Goal: Task Accomplishment & Management: Use online tool/utility

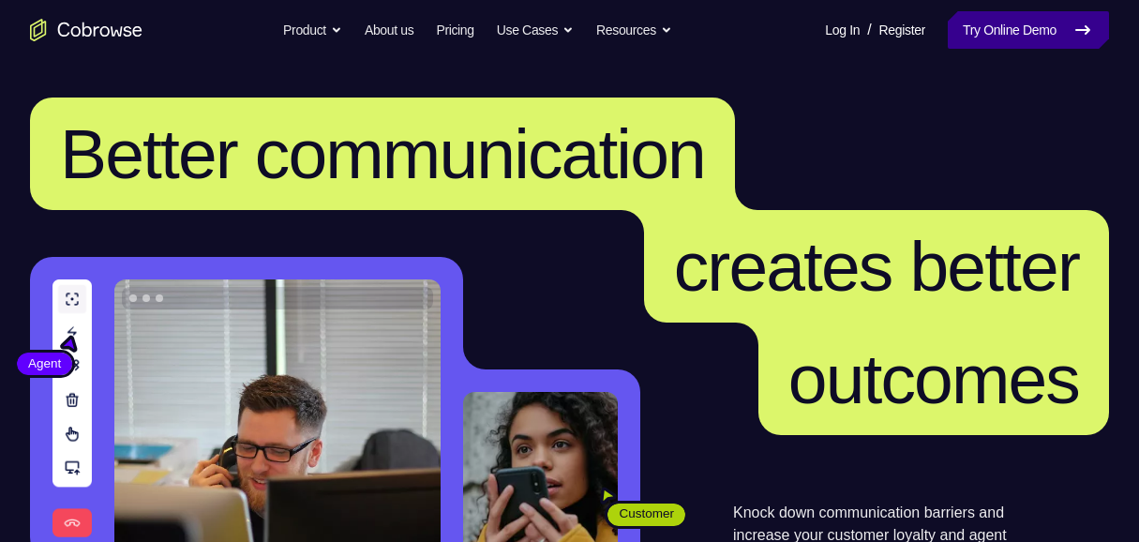
click at [1038, 31] on link "Try Online Demo" at bounding box center [1028, 29] width 161 height 37
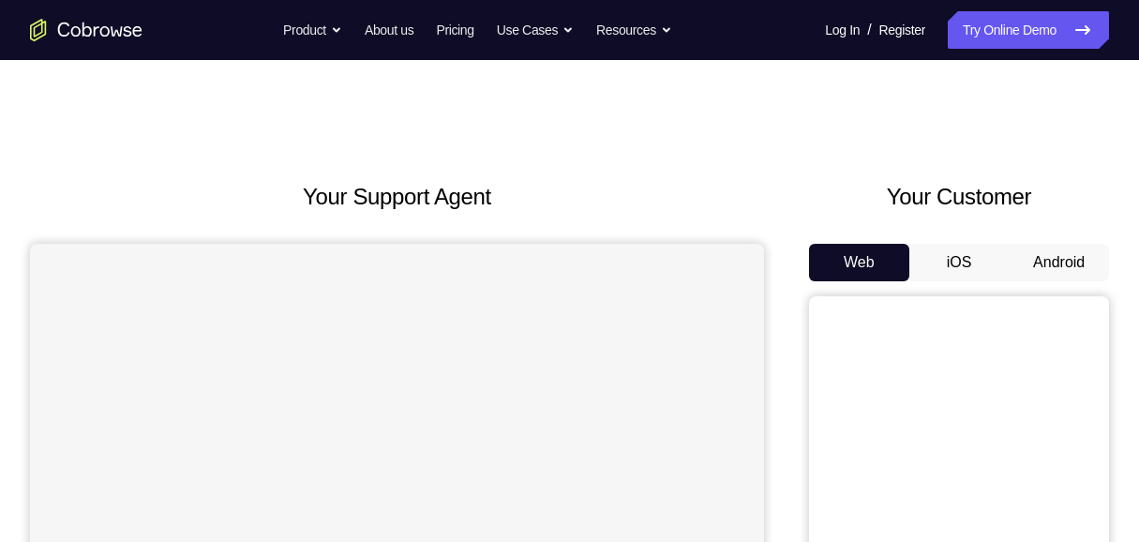
click at [1055, 262] on button "Android" at bounding box center [1059, 262] width 100 height 37
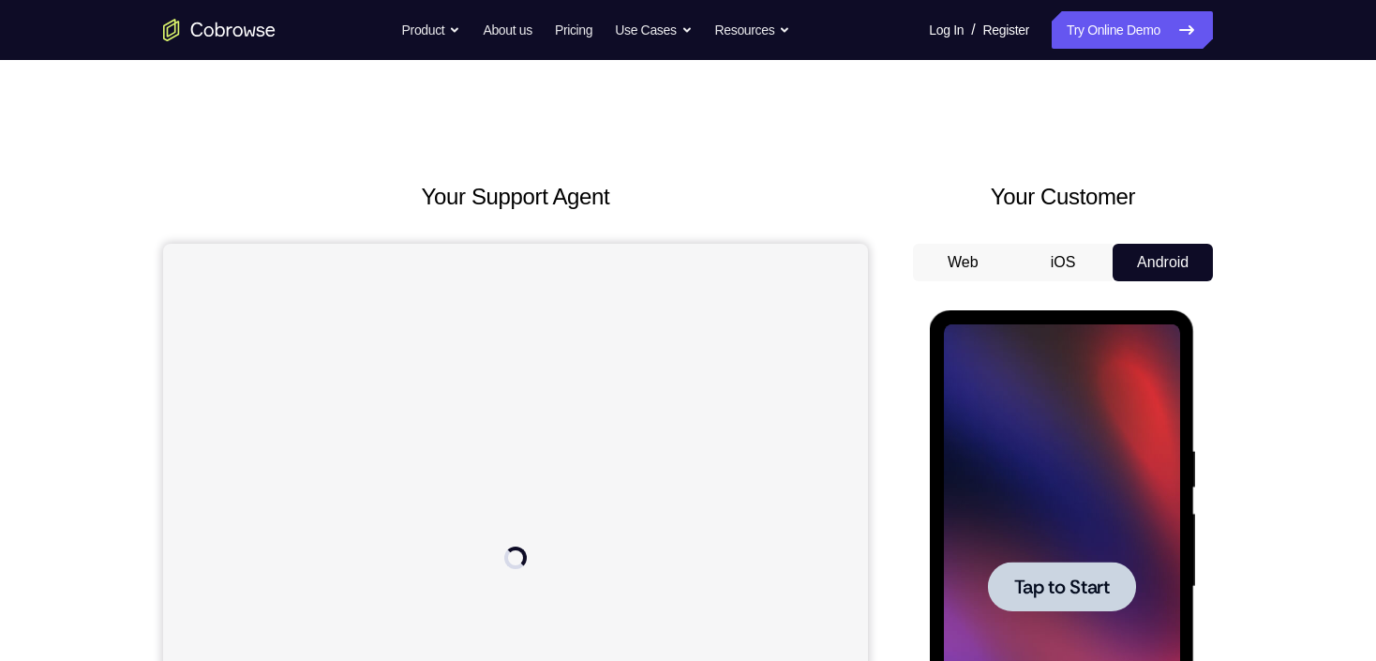
drag, startPoint x: 1915, startPoint y: 615, endPoint x: 1085, endPoint y: 558, distance: 831.5
click at [1086, 541] on div at bounding box center [1061, 586] width 236 height 525
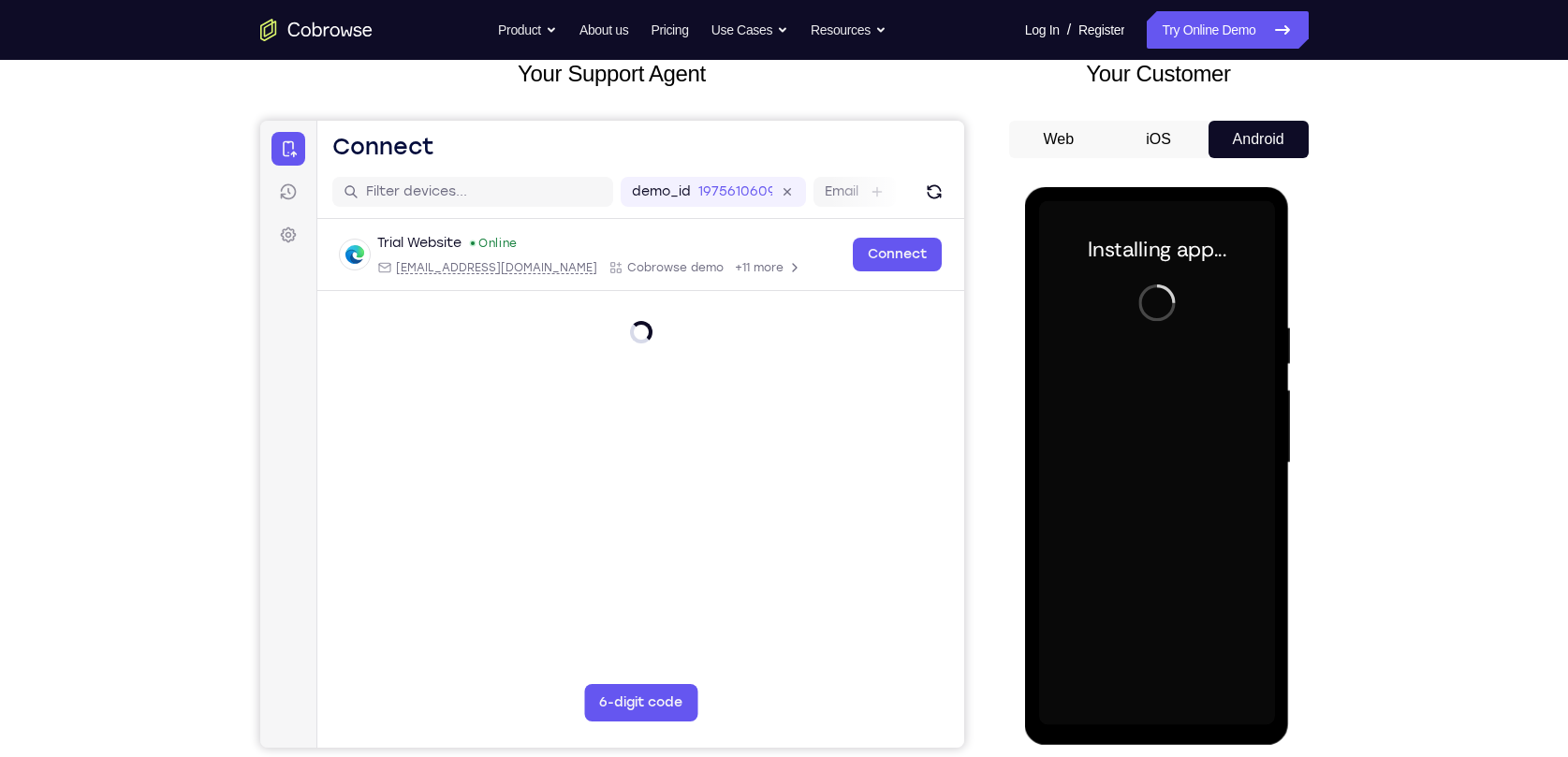
scroll to position [255, 0]
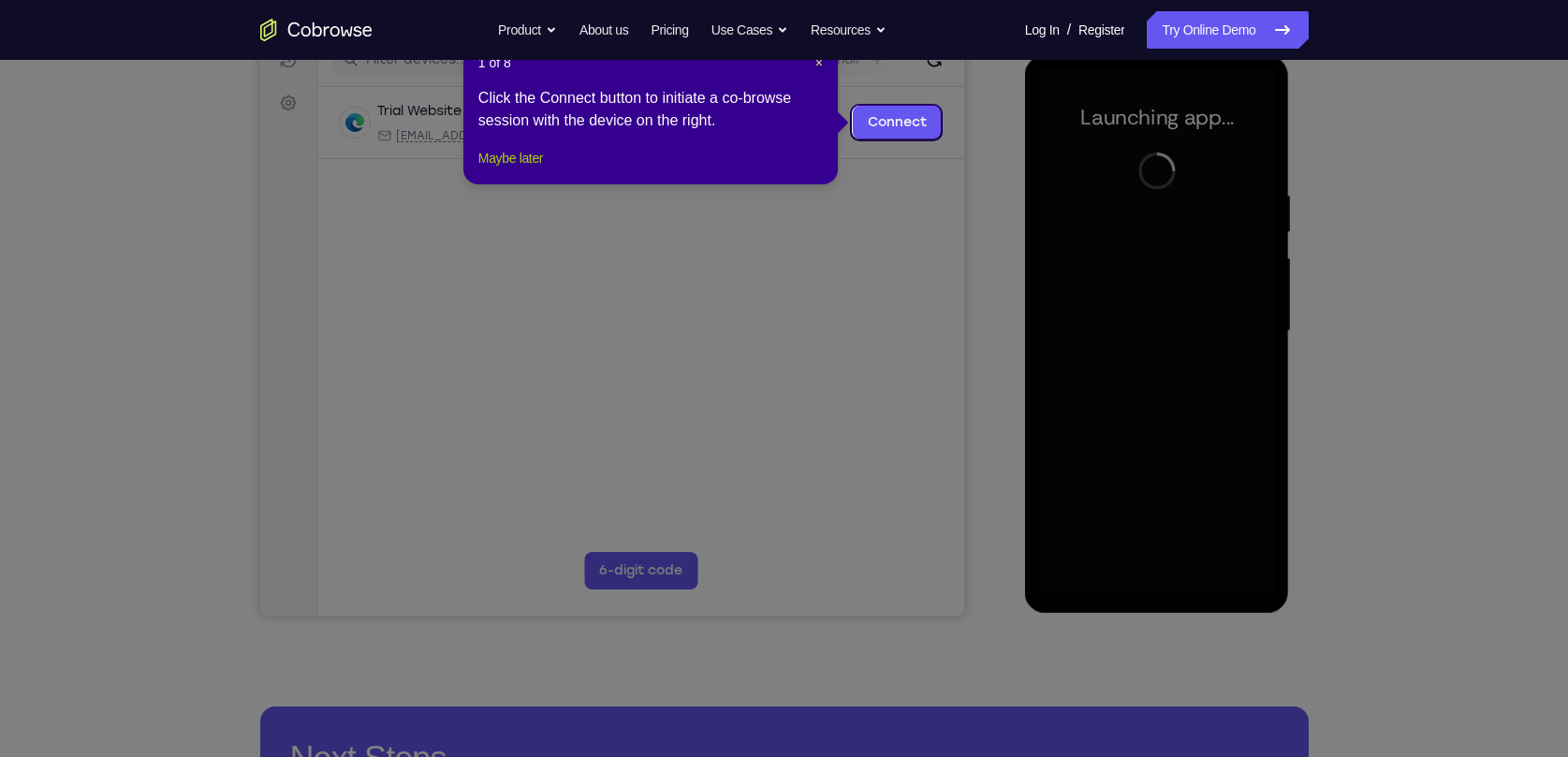
click at [511, 170] on button "Maybe later" at bounding box center [510, 158] width 65 height 22
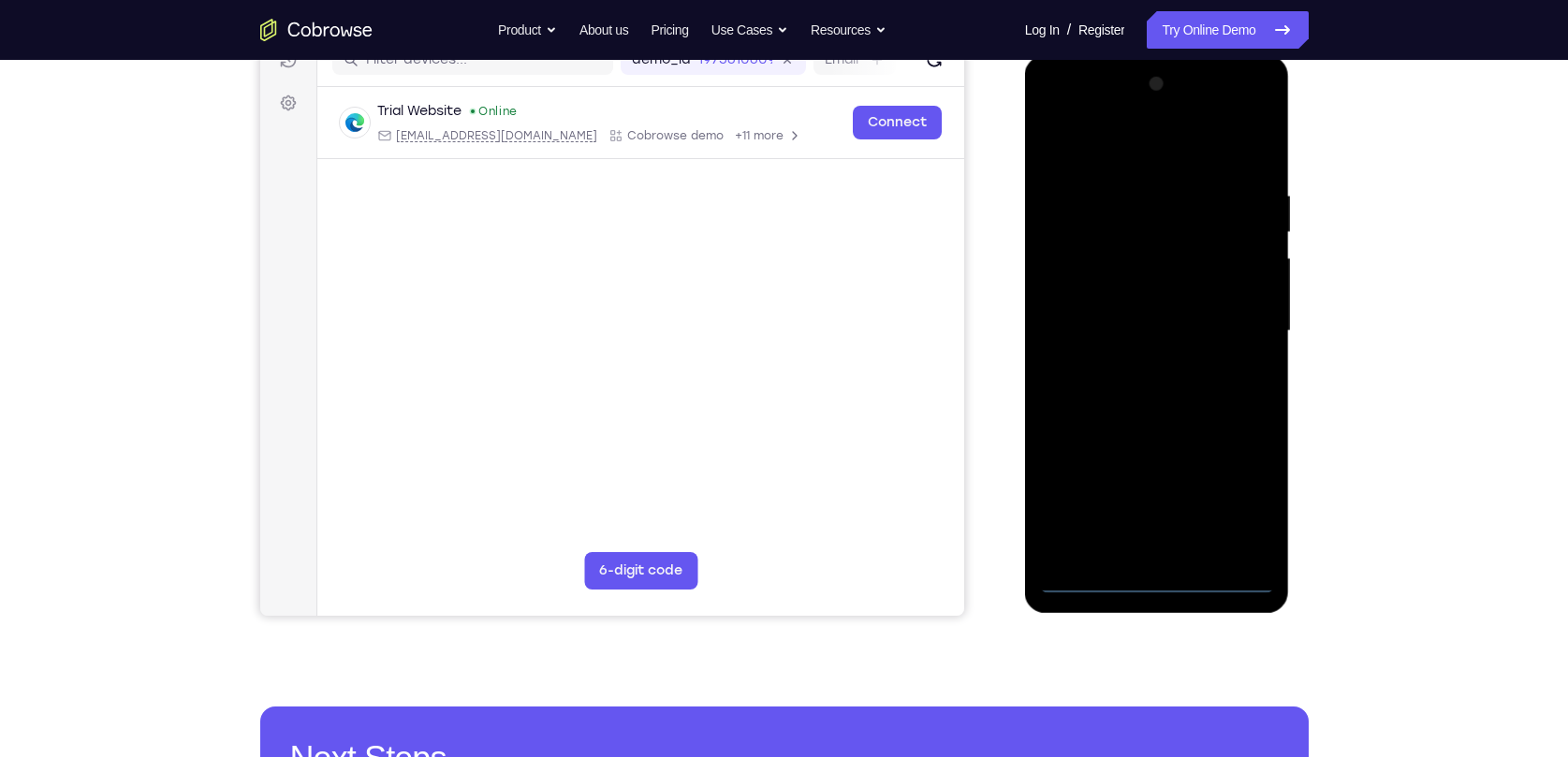
click at [1137, 540] on div at bounding box center [1157, 331] width 236 height 524
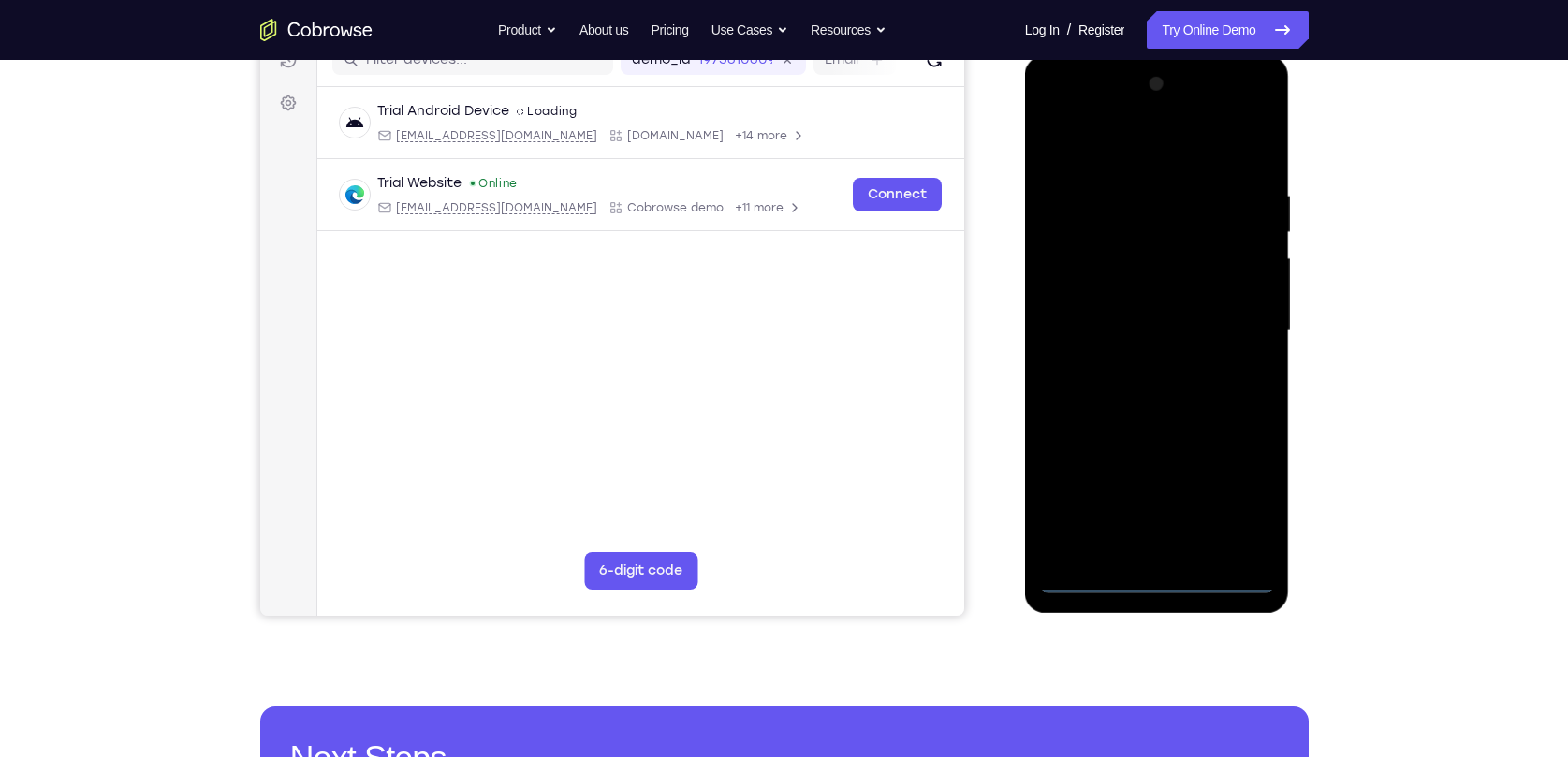
click at [1137, 499] on div at bounding box center [1157, 331] width 236 height 524
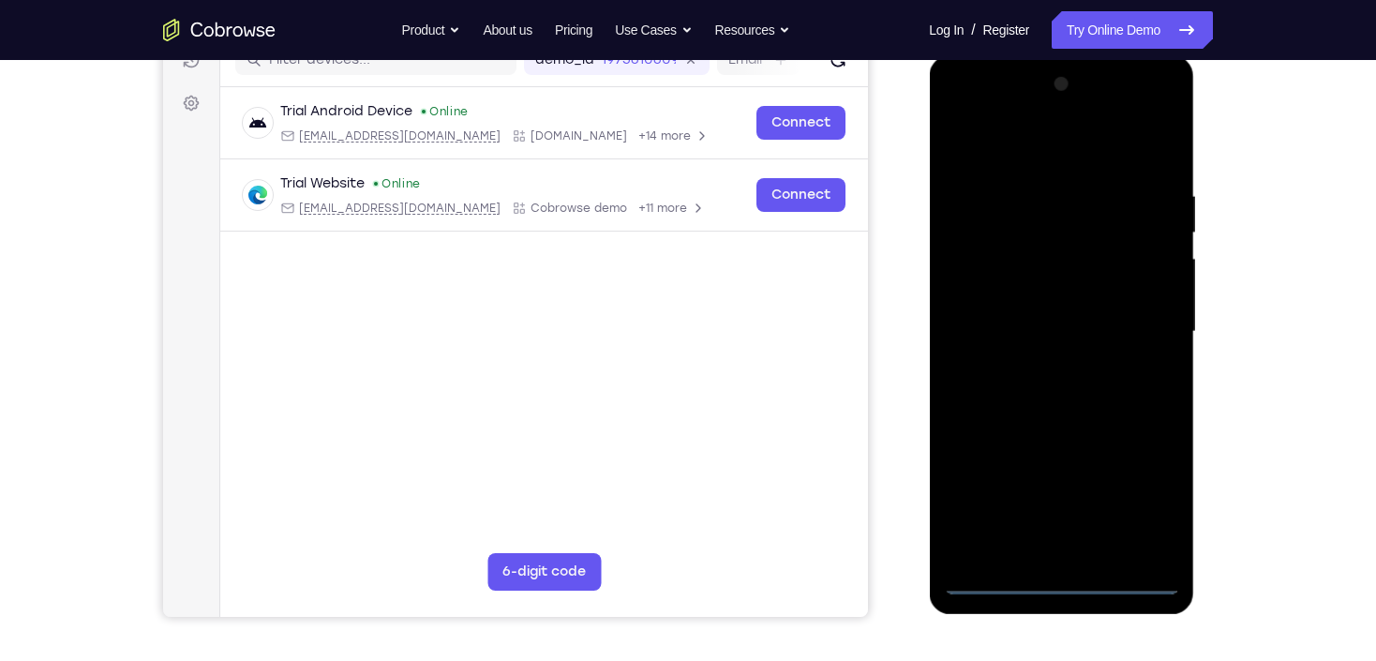
click at [1049, 146] on div at bounding box center [1061, 331] width 236 height 525
click at [1138, 327] on div at bounding box center [1061, 331] width 236 height 525
click at [1042, 366] on div at bounding box center [1061, 331] width 236 height 525
click at [1038, 307] on div at bounding box center [1061, 331] width 236 height 525
click at [1078, 335] on div at bounding box center [1061, 331] width 236 height 525
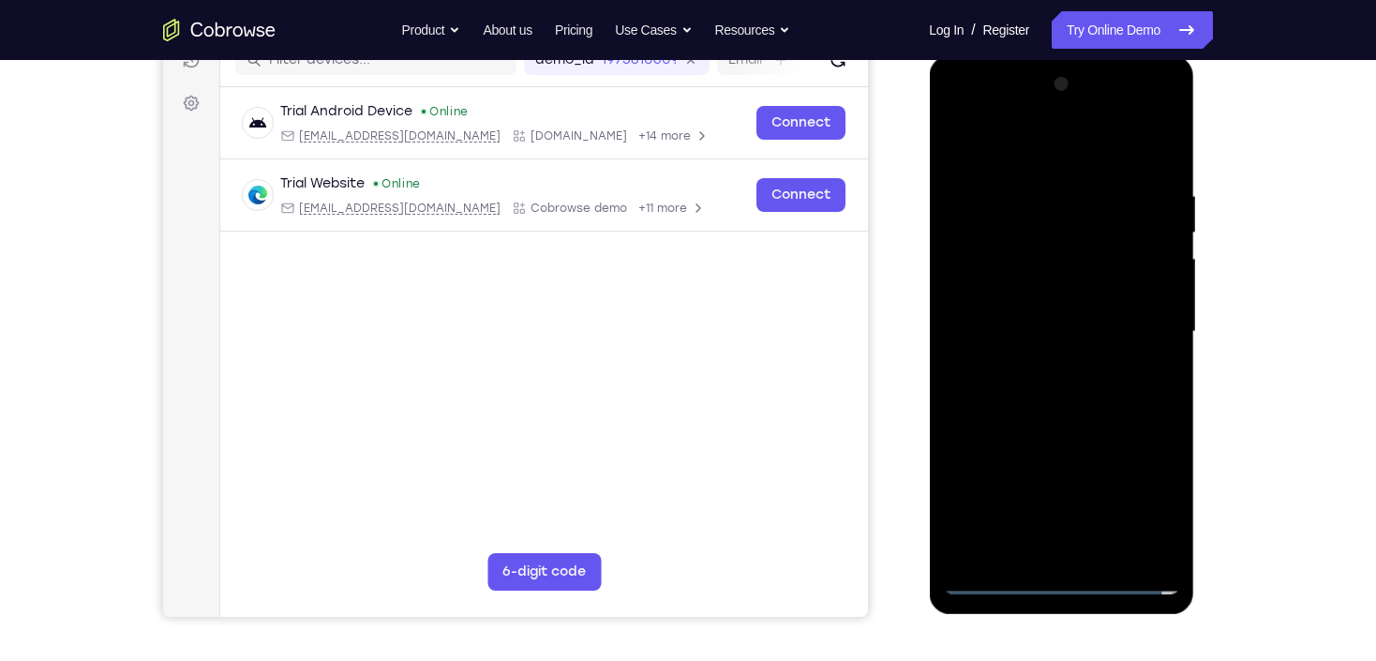
click at [1094, 391] on div at bounding box center [1061, 331] width 236 height 525
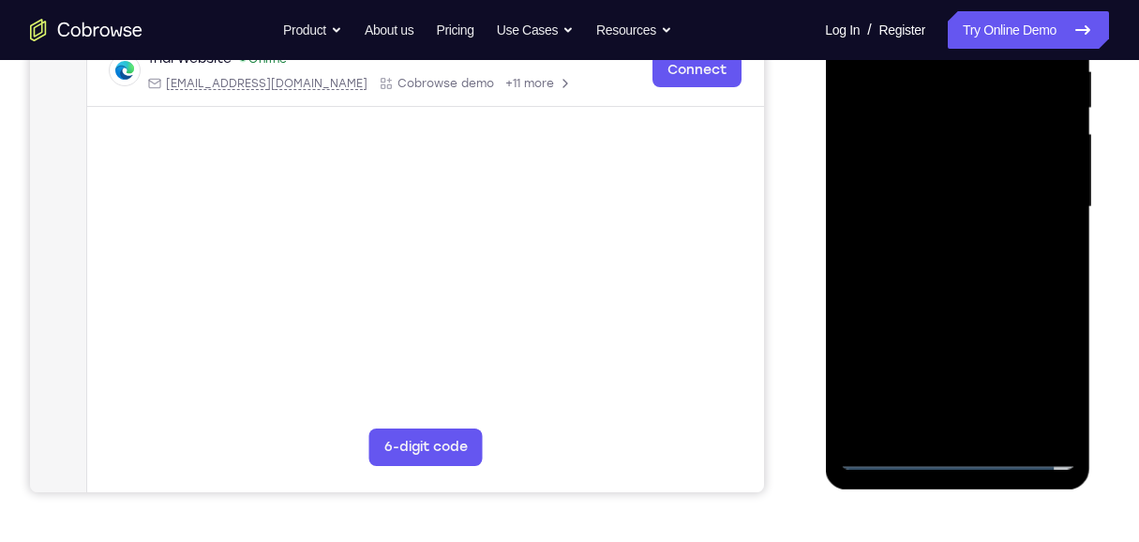
scroll to position [381, 0]
click at [1002, 424] on div at bounding box center [957, 206] width 236 height 525
click at [963, 299] on div at bounding box center [957, 206] width 236 height 525
click at [966, 282] on div at bounding box center [957, 206] width 236 height 525
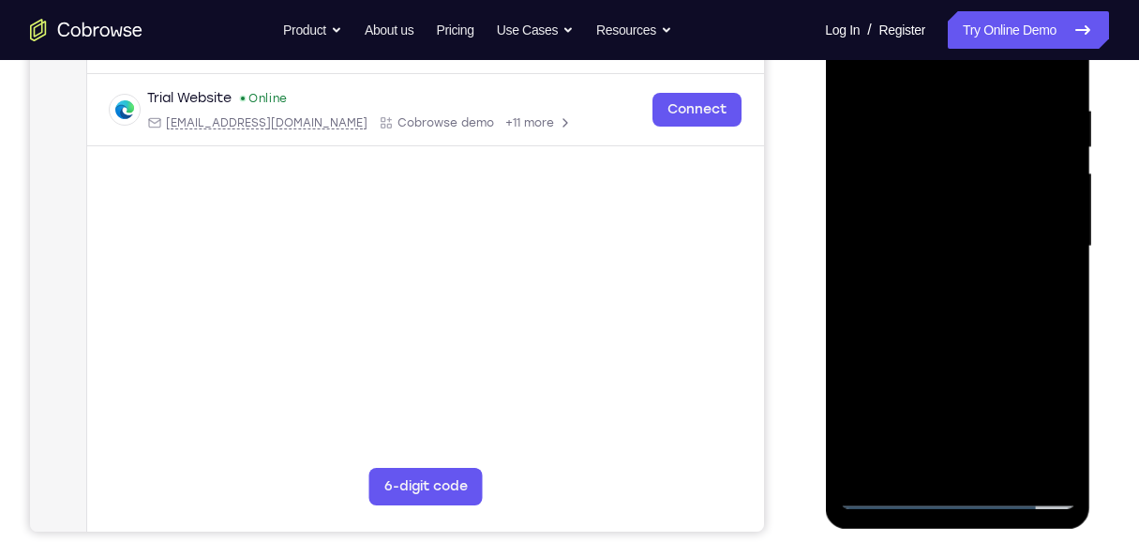
scroll to position [318, 0]
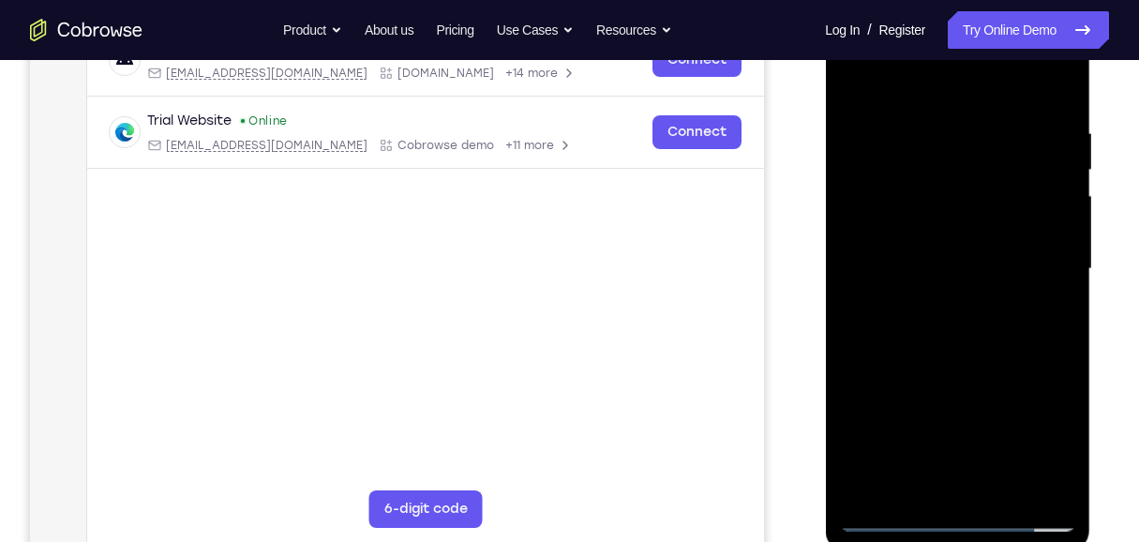
click at [856, 84] on div at bounding box center [957, 269] width 236 height 525
click at [971, 302] on div at bounding box center [957, 269] width 236 height 525
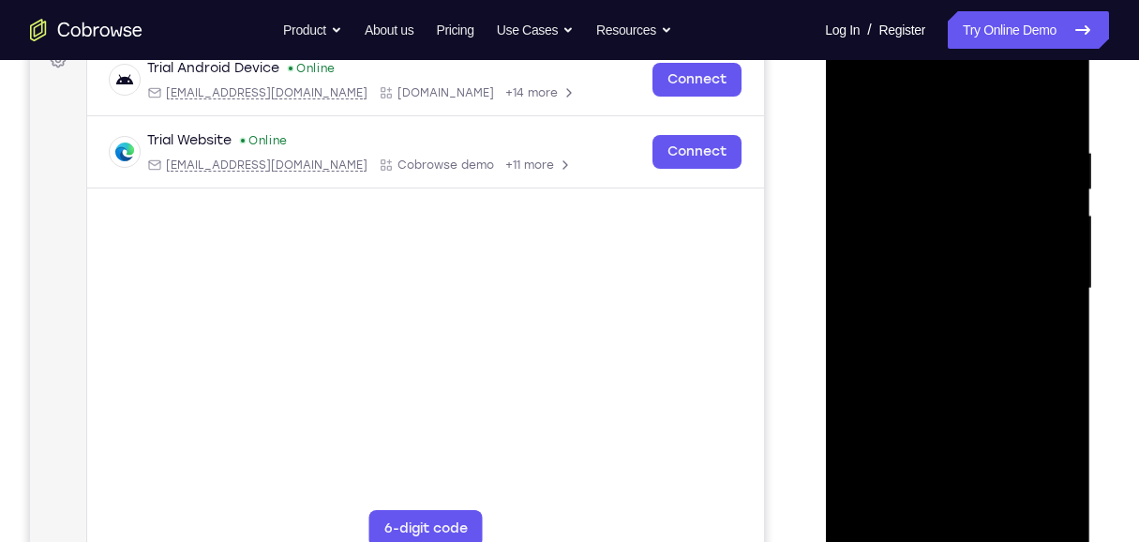
scroll to position [255, 0]
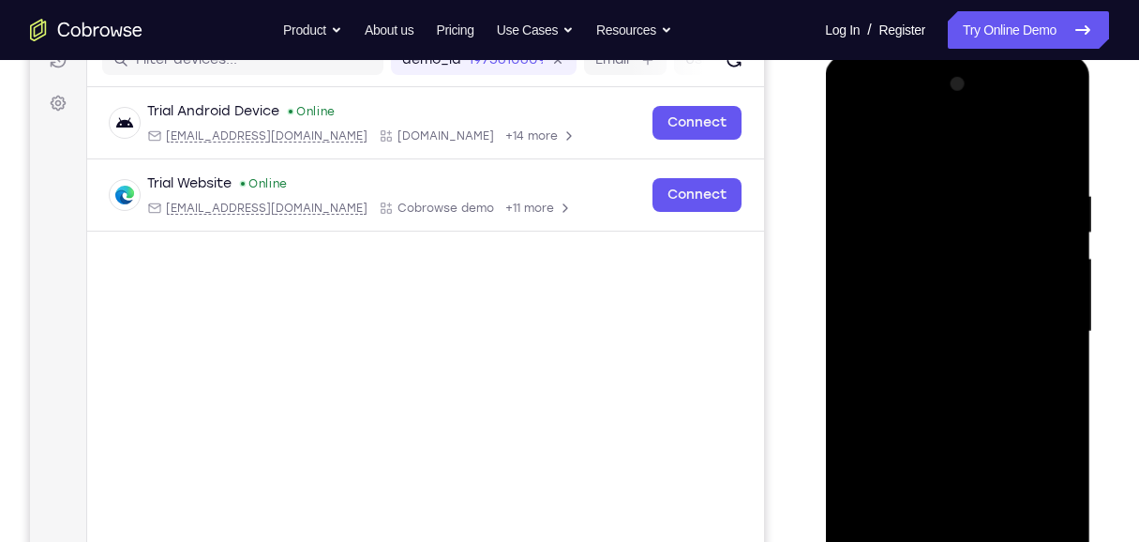
click at [856, 145] on div at bounding box center [957, 331] width 236 height 525
click at [953, 366] on div at bounding box center [957, 331] width 236 height 525
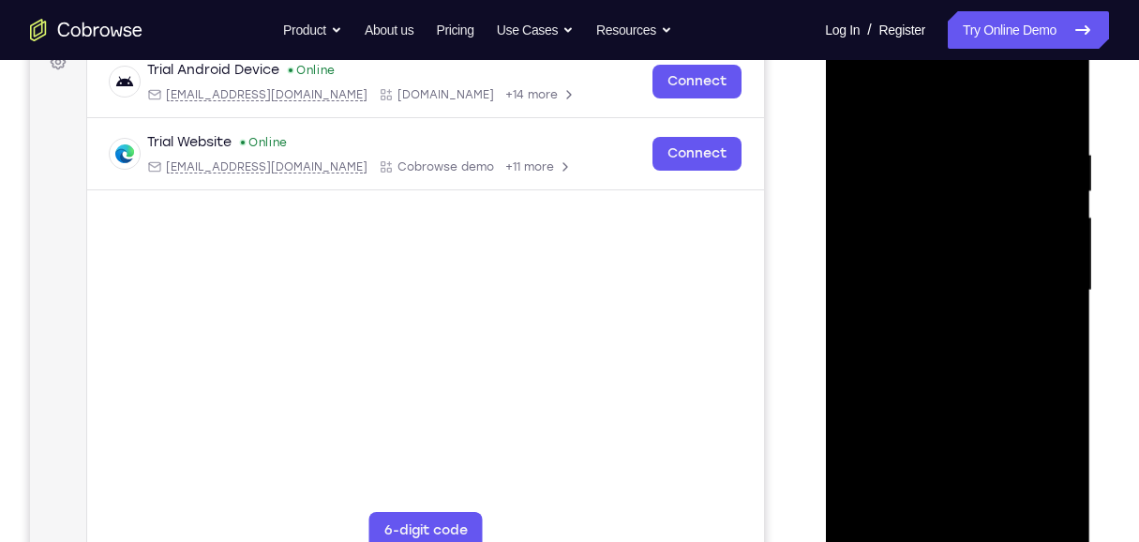
scroll to position [318, 0]
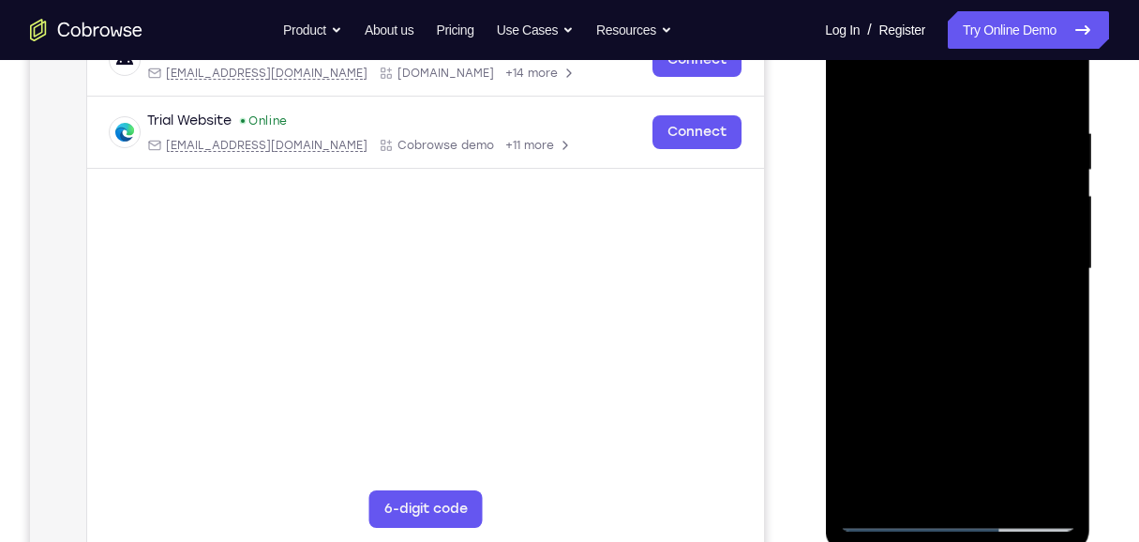
click at [858, 86] on div at bounding box center [957, 269] width 236 height 525
click at [865, 79] on div at bounding box center [957, 269] width 236 height 525
click at [962, 353] on div at bounding box center [957, 269] width 236 height 525
drag, startPoint x: 981, startPoint y: 384, endPoint x: 1023, endPoint y: 173, distance: 214.9
click at [1023, 172] on div at bounding box center [957, 269] width 236 height 525
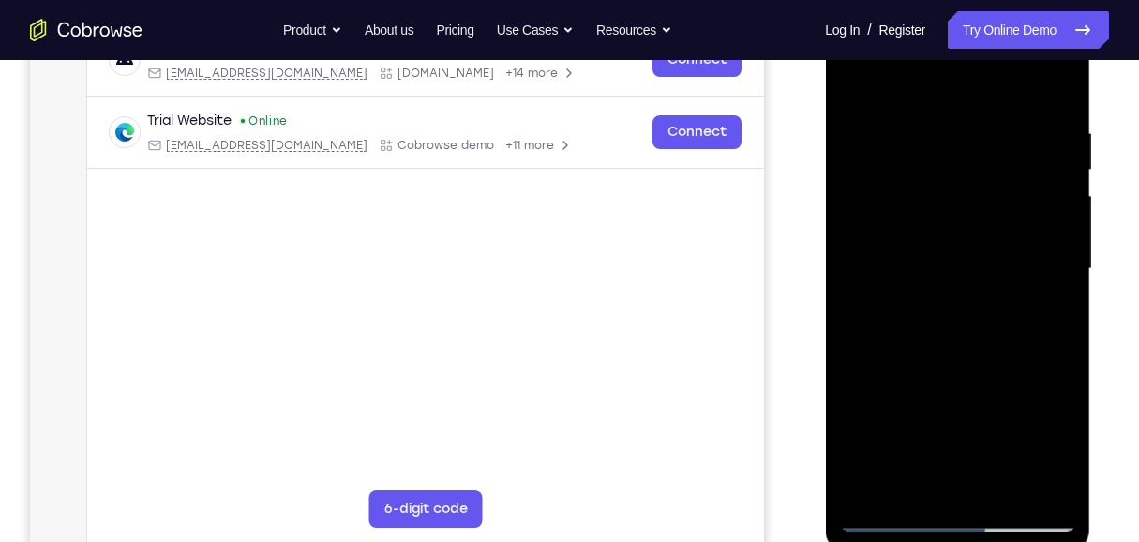
drag, startPoint x: 963, startPoint y: 347, endPoint x: 1004, endPoint y: 148, distance: 202.9
click at [1004, 148] on div at bounding box center [957, 269] width 236 height 525
drag, startPoint x: 956, startPoint y: 414, endPoint x: 1001, endPoint y: 141, distance: 277.4
click at [1001, 140] on div at bounding box center [957, 269] width 236 height 525
drag, startPoint x: 957, startPoint y: 351, endPoint x: 997, endPoint y: 121, distance: 234.1
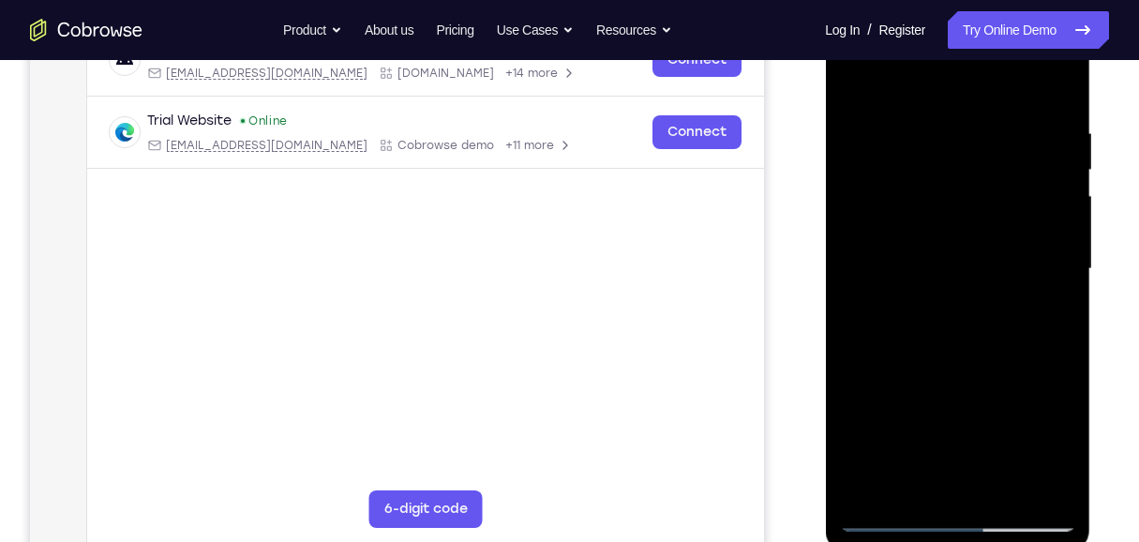
click at [999, 111] on div at bounding box center [957, 269] width 236 height 525
drag, startPoint x: 931, startPoint y: 394, endPoint x: 978, endPoint y: 214, distance: 186.0
click at [978, 214] on div at bounding box center [957, 269] width 236 height 525
click at [1056, 306] on div at bounding box center [957, 269] width 236 height 525
click at [1058, 297] on div at bounding box center [957, 269] width 236 height 525
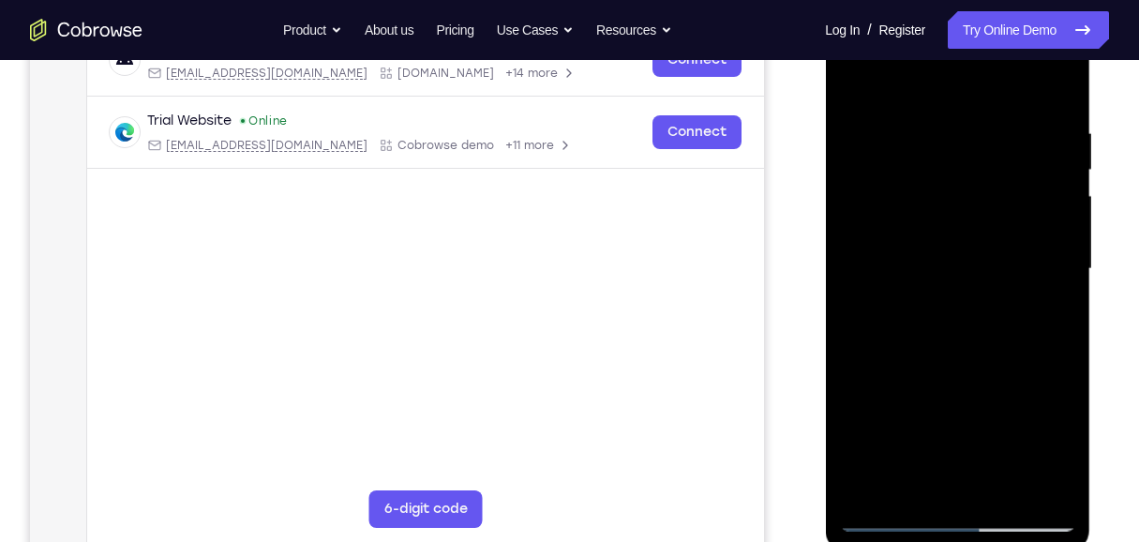
click at [1058, 297] on div at bounding box center [957, 269] width 236 height 525
click at [1061, 304] on div at bounding box center [957, 269] width 236 height 525
click at [1061, 302] on div at bounding box center [957, 269] width 236 height 525
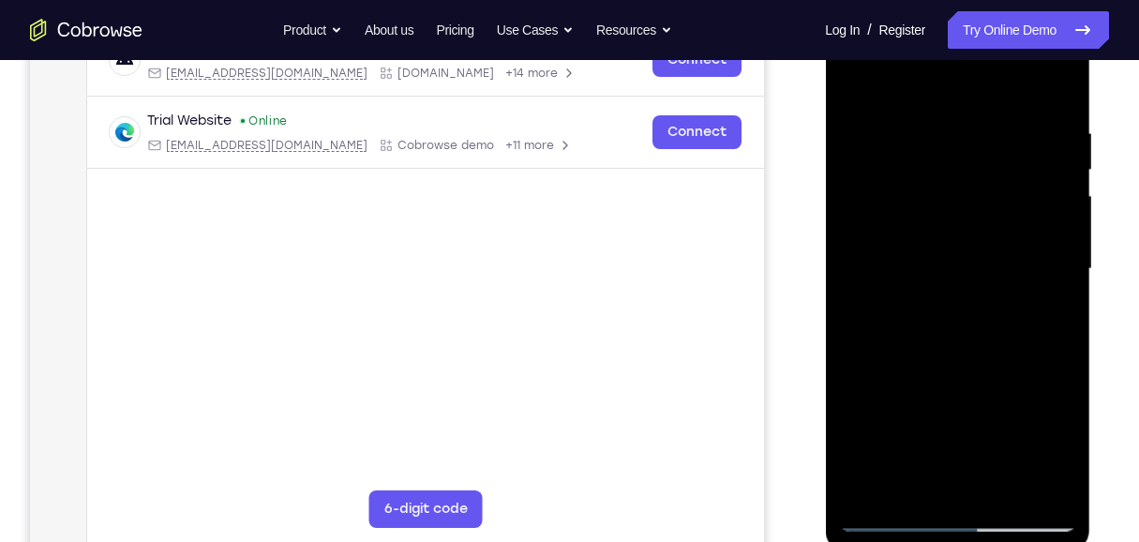
click at [1061, 302] on div at bounding box center [957, 269] width 236 height 525
drag, startPoint x: 981, startPoint y: 359, endPoint x: 1039, endPoint y: 155, distance: 212.4
click at [1043, 97] on div at bounding box center [957, 269] width 236 height 525
drag, startPoint x: 992, startPoint y: 313, endPoint x: 1034, endPoint y: 47, distance: 269.5
click at [1034, 47] on div at bounding box center [957, 269] width 236 height 525
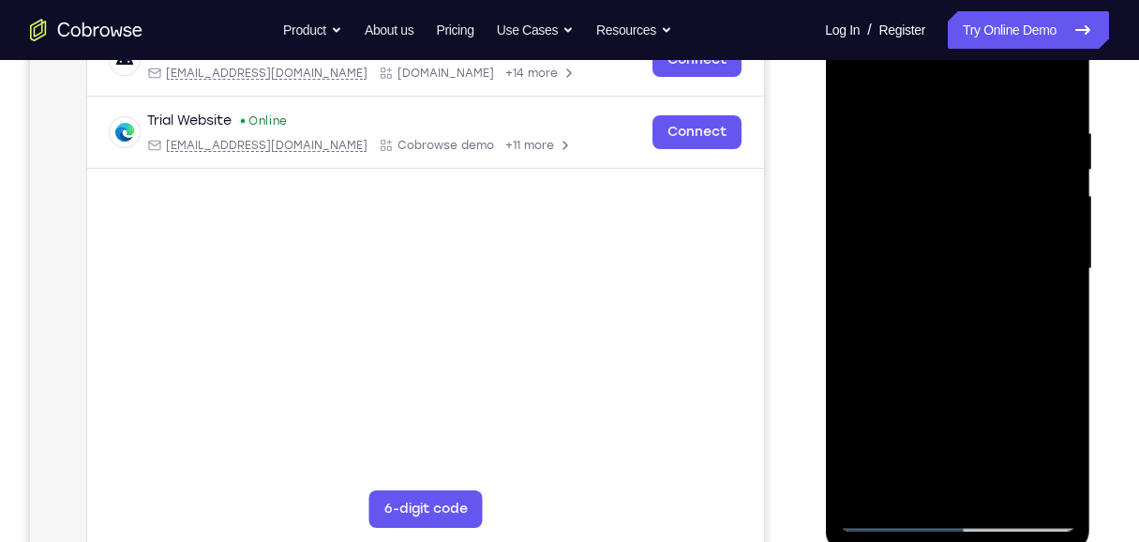
click at [867, 489] on div at bounding box center [957, 269] width 236 height 525
drag, startPoint x: 951, startPoint y: 192, endPoint x: 928, endPoint y: 360, distance: 169.4
click at [928, 360] on div at bounding box center [957, 269] width 236 height 525
click at [996, 493] on div at bounding box center [957, 269] width 236 height 525
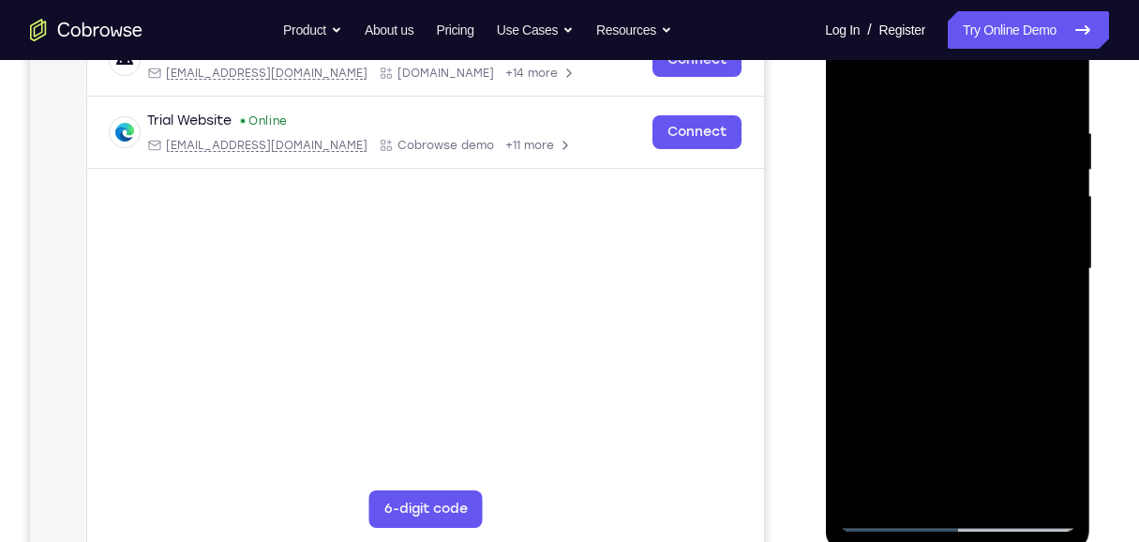
click at [1004, 491] on div at bounding box center [957, 269] width 236 height 525
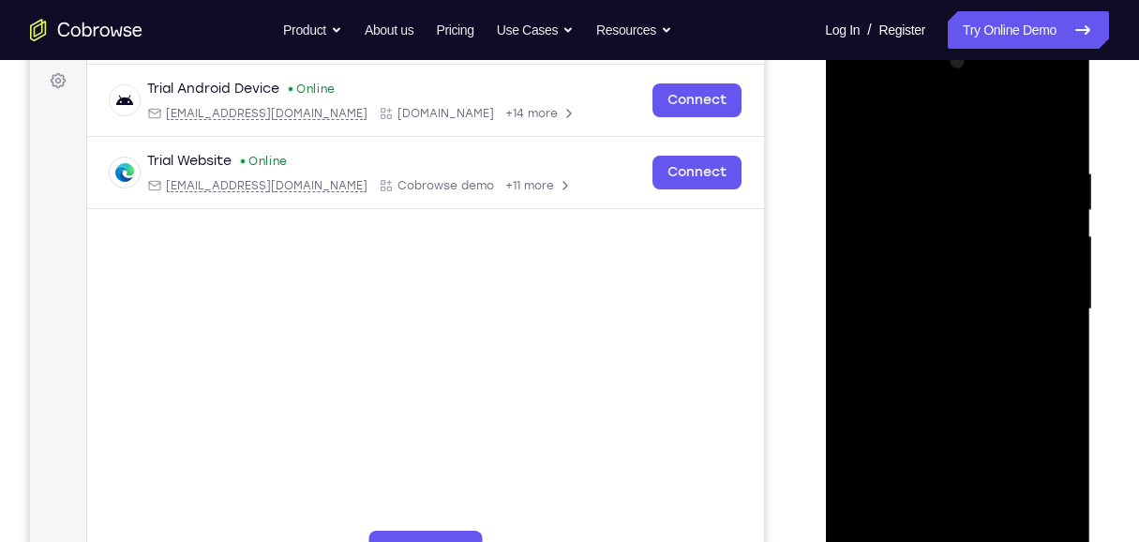
scroll to position [255, 0]
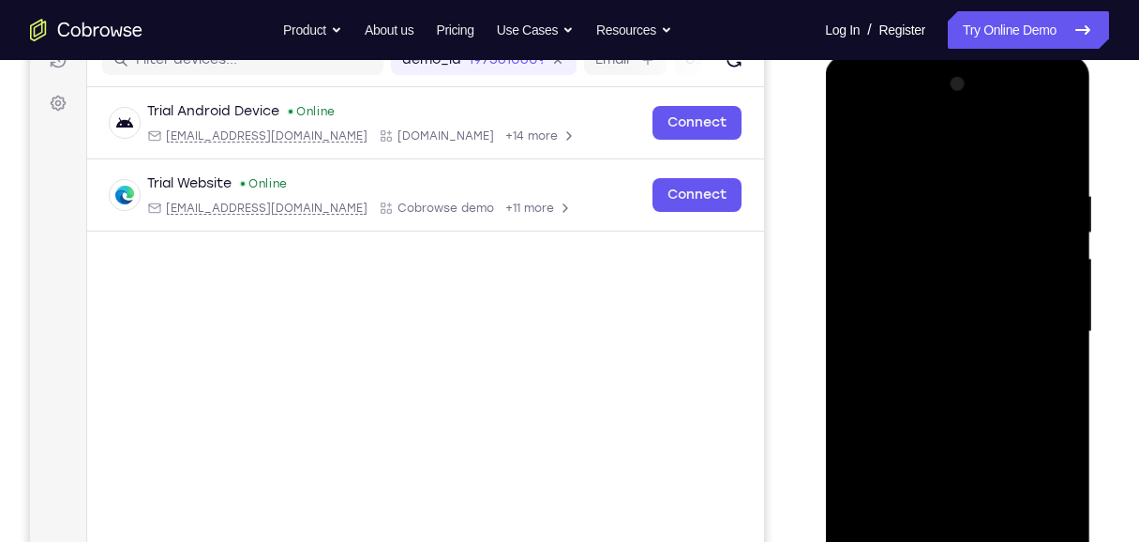
click at [858, 135] on div at bounding box center [957, 331] width 236 height 525
click at [1059, 414] on div at bounding box center [957, 331] width 236 height 525
click at [1062, 413] on div at bounding box center [957, 331] width 236 height 525
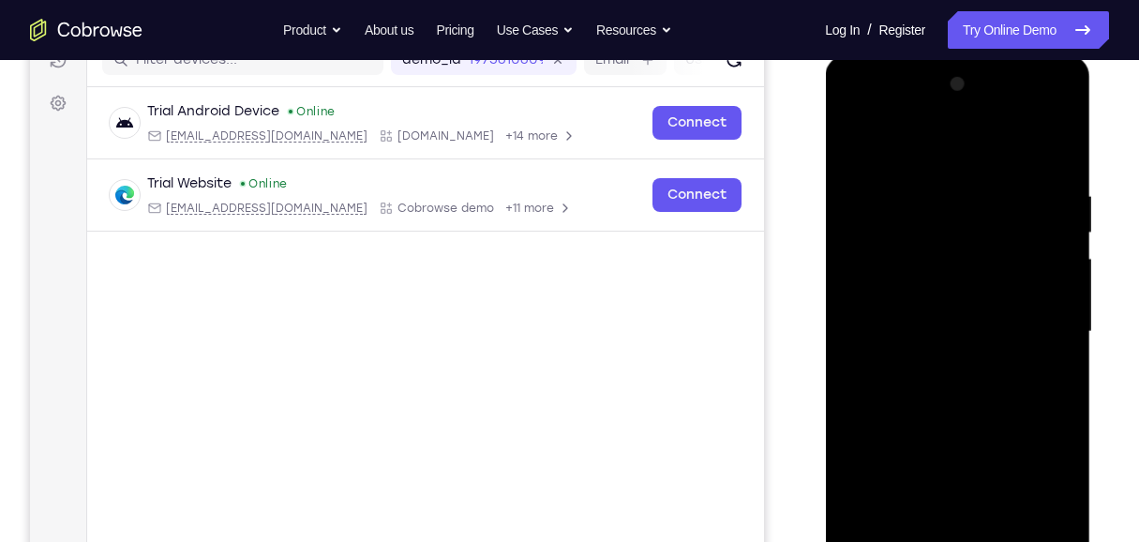
click at [1062, 413] on div at bounding box center [957, 331] width 236 height 525
